Goal: Book appointment/travel/reservation

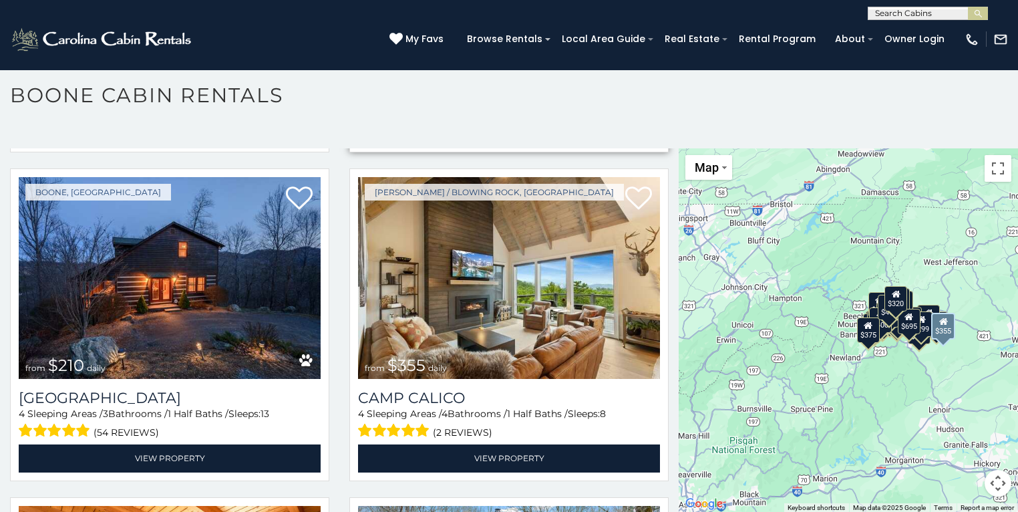
scroll to position [4009, 0]
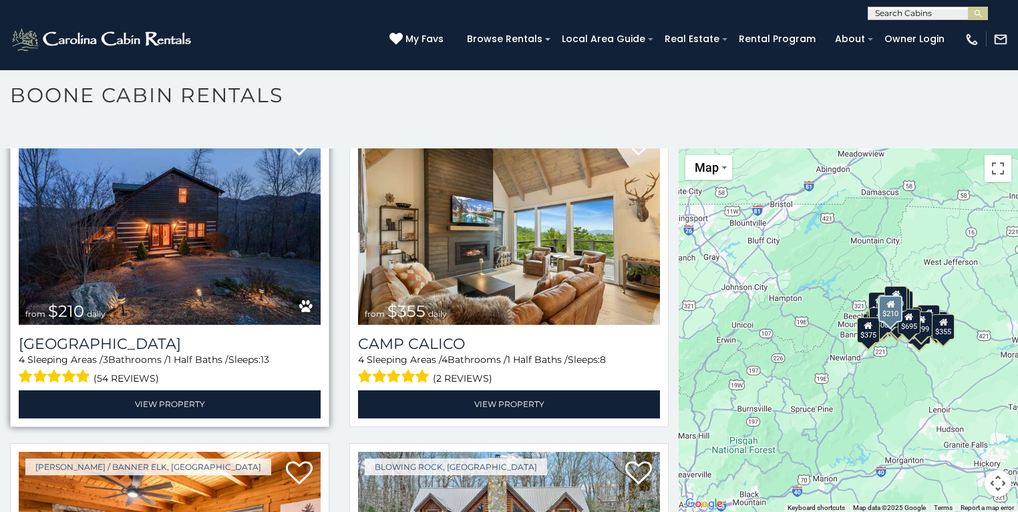
click at [171, 209] on img at bounding box center [170, 224] width 302 height 202
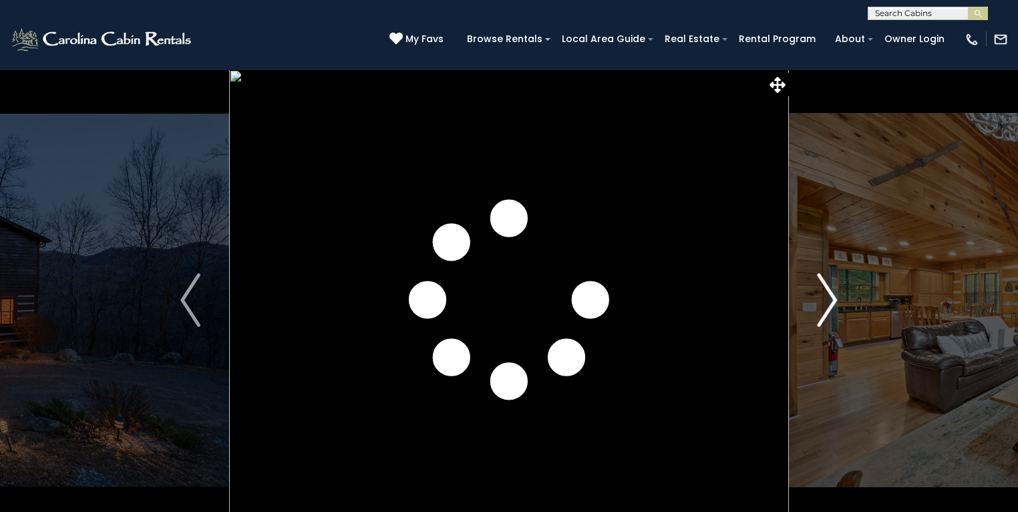
click at [831, 302] on img "Next" at bounding box center [828, 299] width 20 height 53
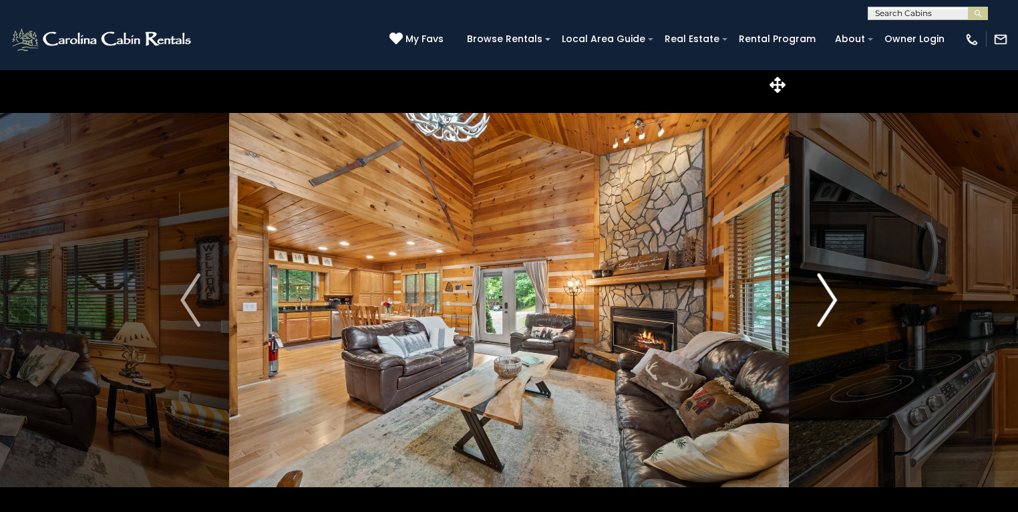
click at [831, 302] on img "Next" at bounding box center [828, 299] width 20 height 53
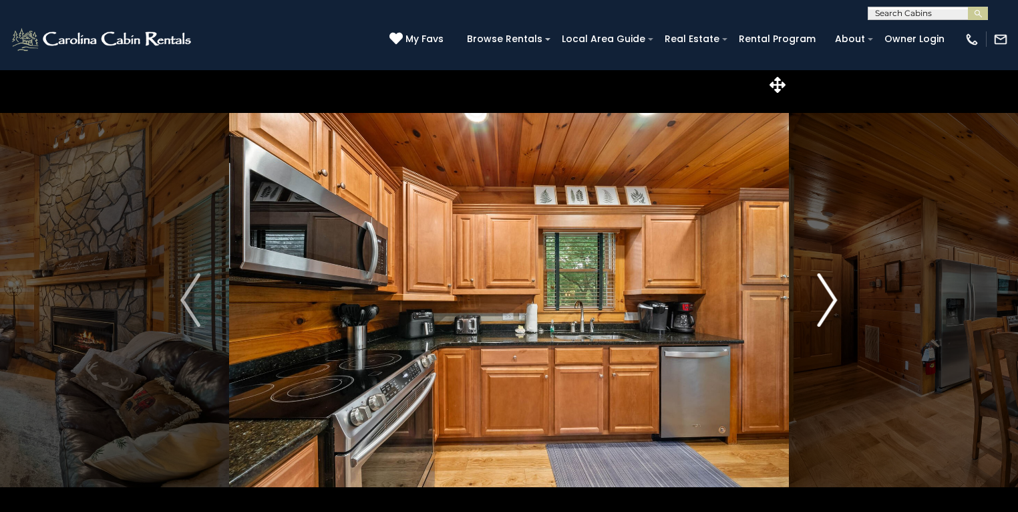
click at [830, 302] on img "Next" at bounding box center [828, 299] width 20 height 53
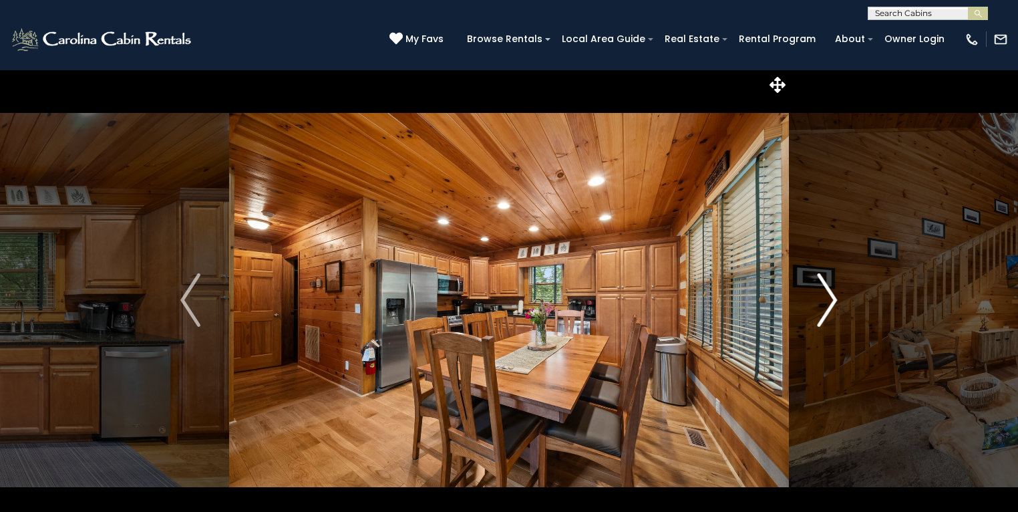
click at [830, 302] on img "Next" at bounding box center [828, 299] width 20 height 53
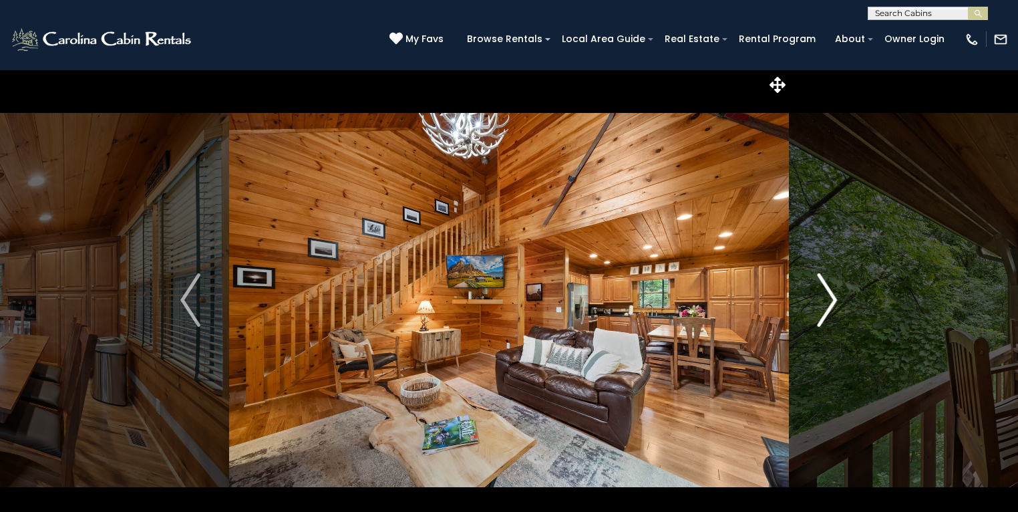
click at [830, 302] on img "Next" at bounding box center [828, 299] width 20 height 53
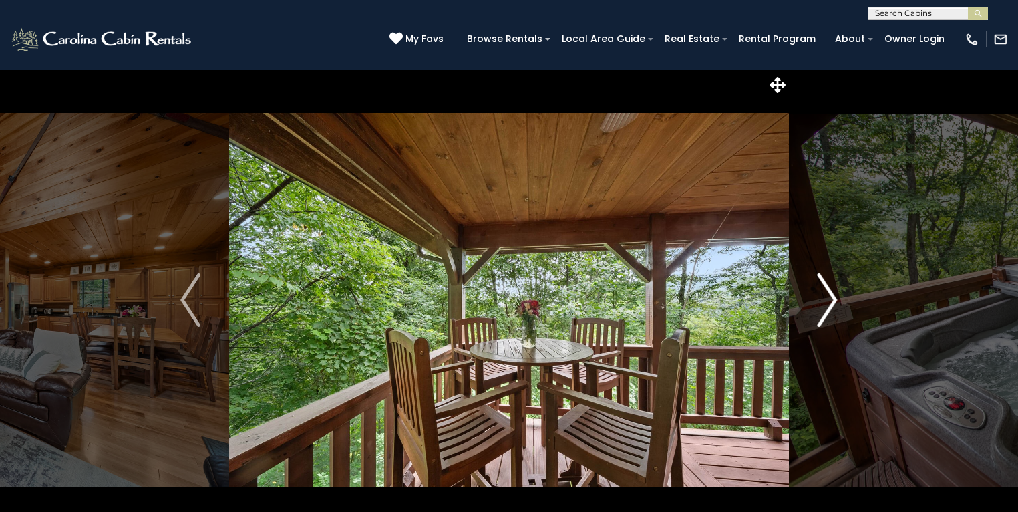
click at [830, 302] on img "Next" at bounding box center [828, 299] width 20 height 53
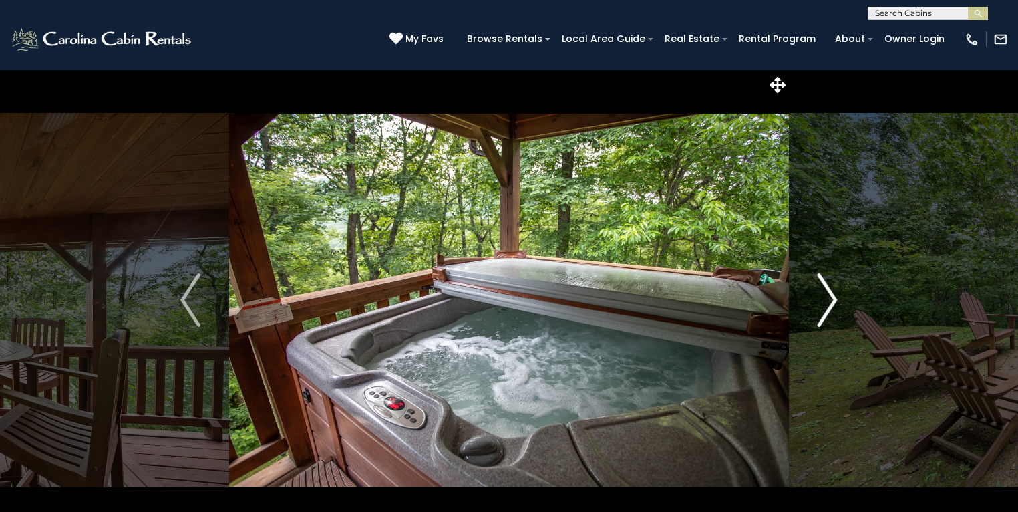
click at [830, 302] on img "Next" at bounding box center [828, 299] width 20 height 53
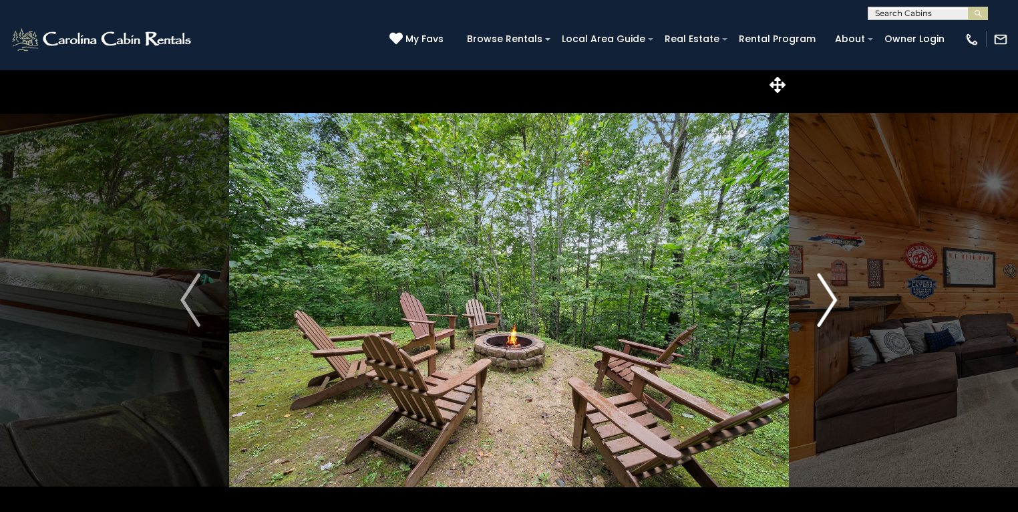
click at [830, 302] on img "Next" at bounding box center [828, 299] width 20 height 53
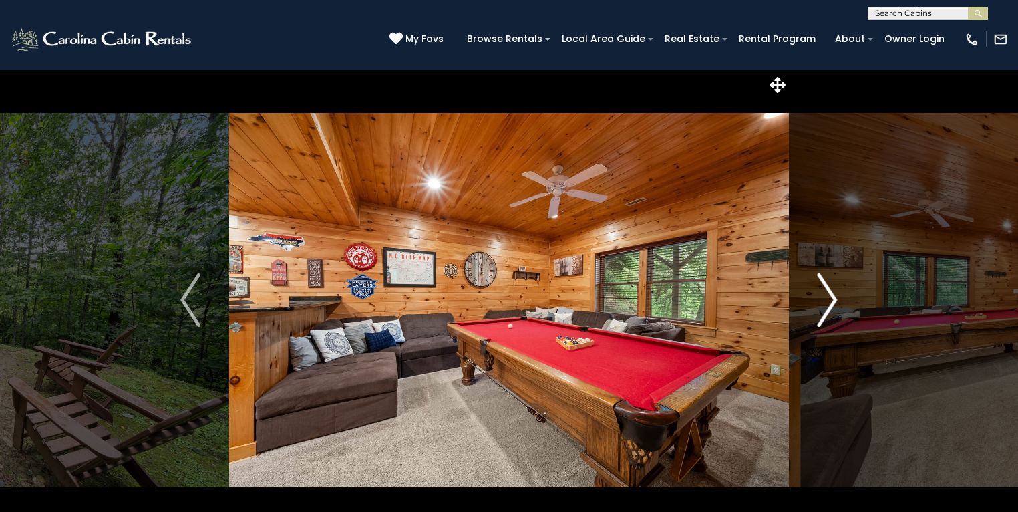
click at [830, 302] on img "Next" at bounding box center [828, 299] width 20 height 53
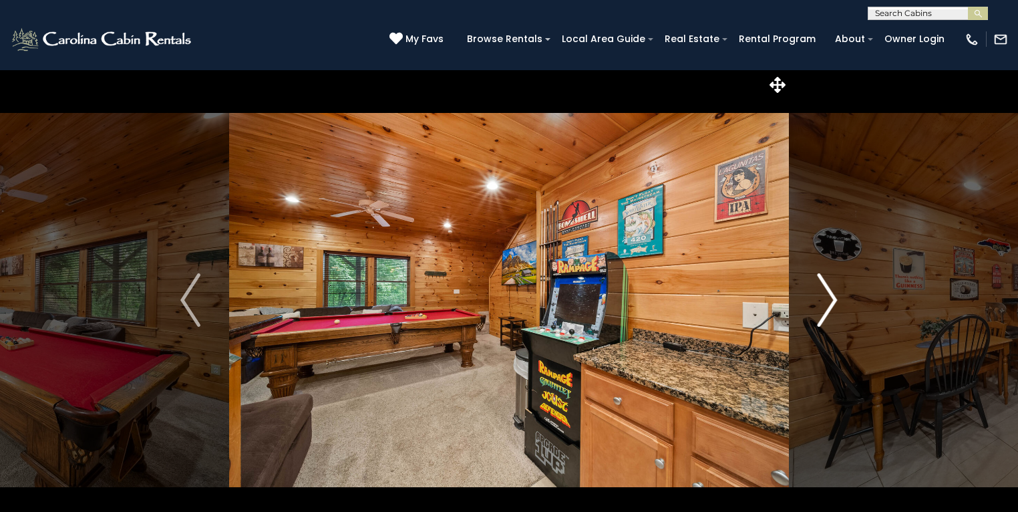
click at [830, 302] on img "Next" at bounding box center [828, 299] width 20 height 53
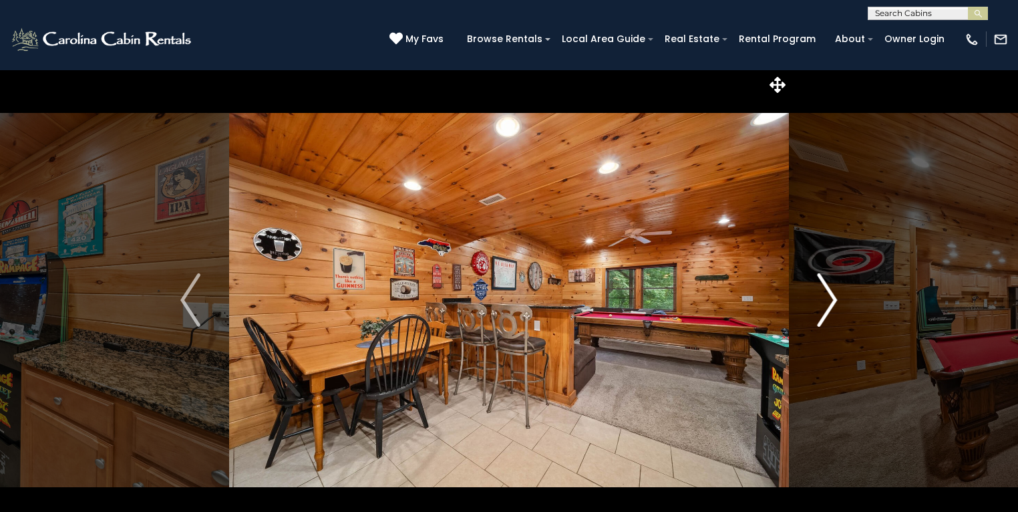
click at [830, 302] on img "Next" at bounding box center [828, 299] width 20 height 53
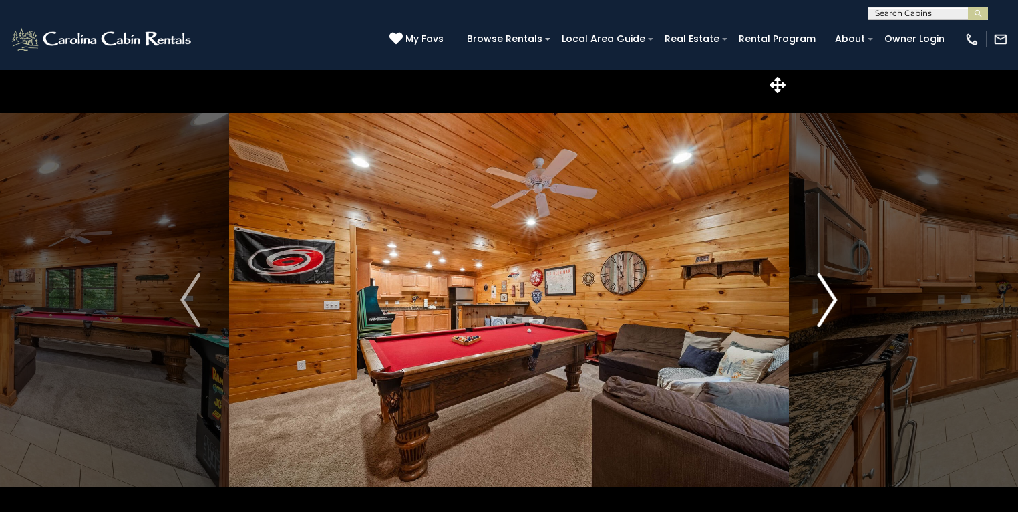
click at [830, 302] on img "Next" at bounding box center [828, 299] width 20 height 53
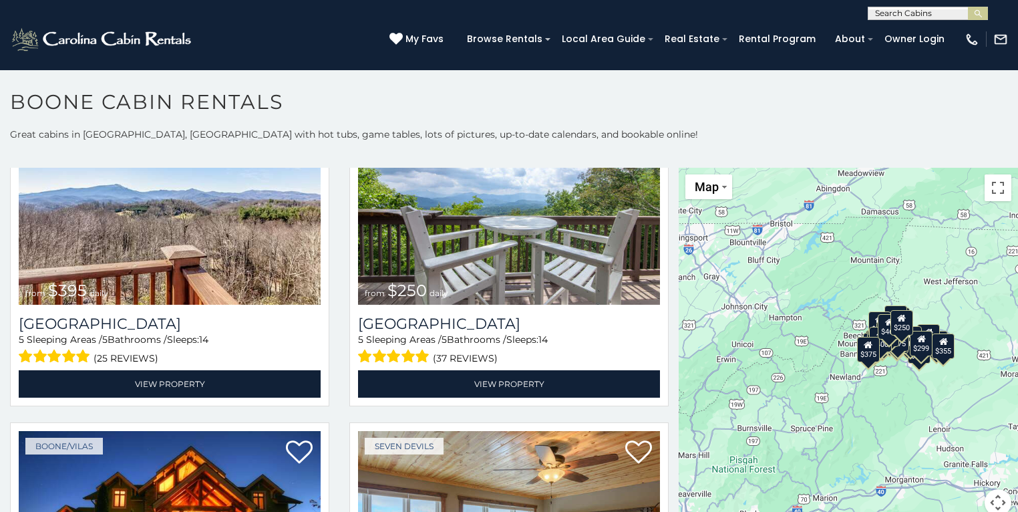
click at [896, 390] on div "$349 $480 $315 $425 $355 $635 $930 $675 $400 $451 $330 $400 $485 $460 $395 $250…" at bounding box center [848, 350] width 339 height 364
click at [899, 342] on div "$675" at bounding box center [898, 338] width 23 height 25
